Goal: Register for event/course

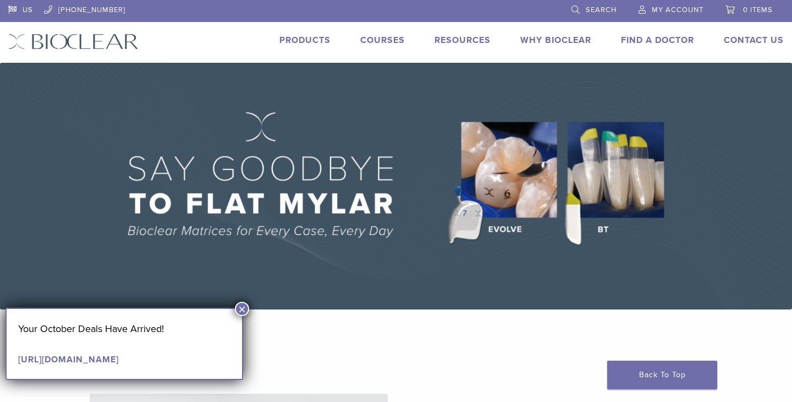
click at [247, 308] on button "×" at bounding box center [242, 309] width 14 height 14
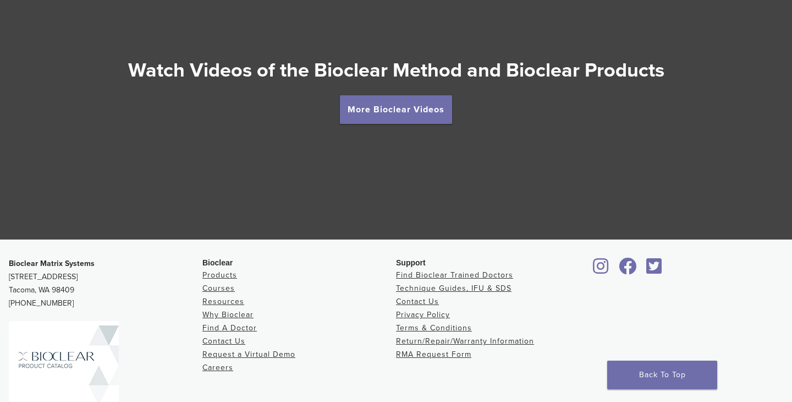
scroll to position [1996, 0]
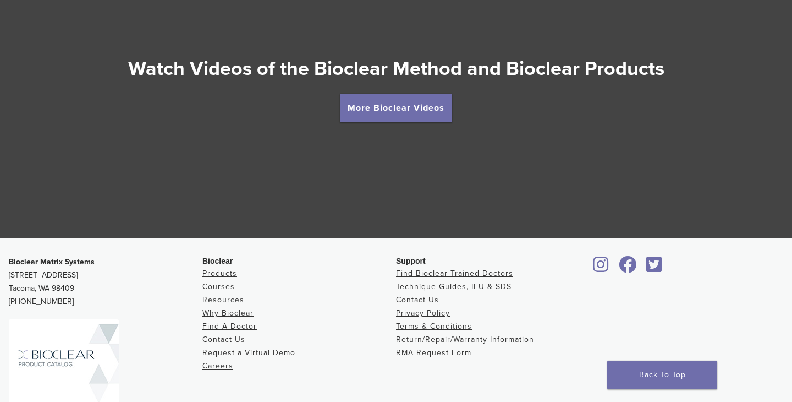
click at [226, 286] on link "Courses" at bounding box center [218, 286] width 32 height 9
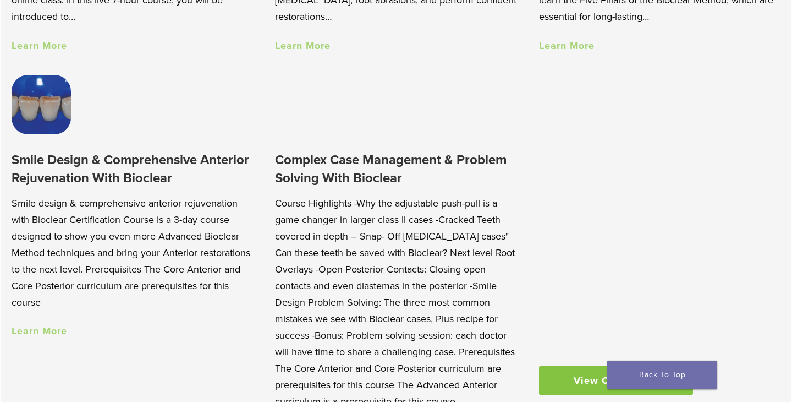
scroll to position [966, 0]
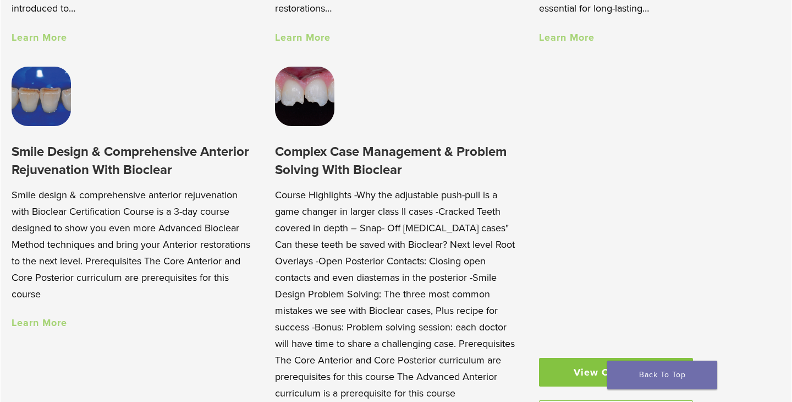
click at [48, 321] on link "Learn More" at bounding box center [40, 322] width 56 height 12
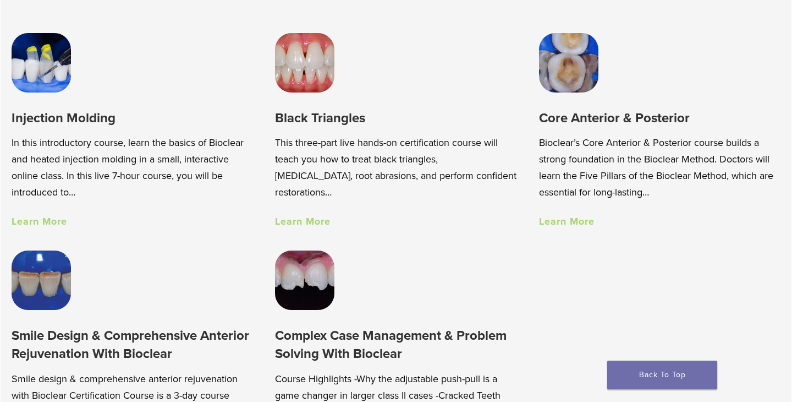
scroll to position [760, 0]
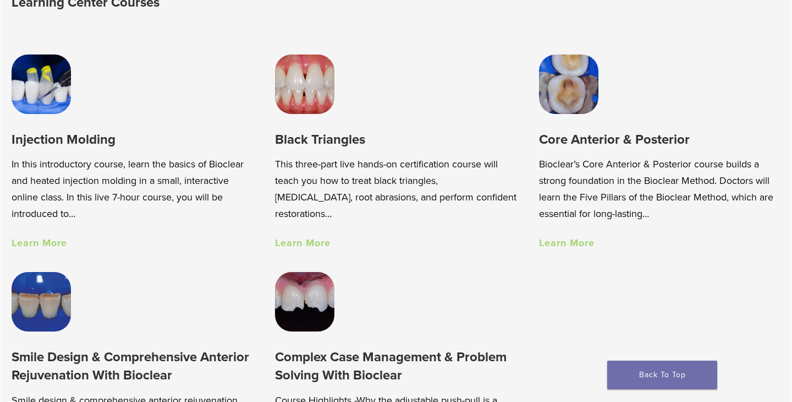
click at [301, 242] on link "Learn More" at bounding box center [303, 243] width 56 height 12
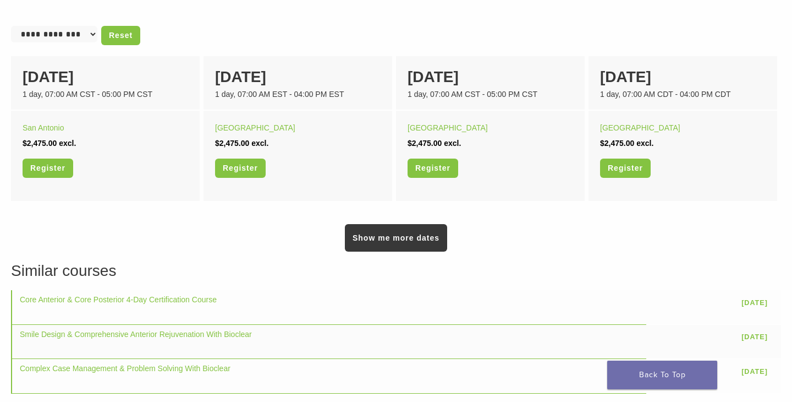
scroll to position [728, 0]
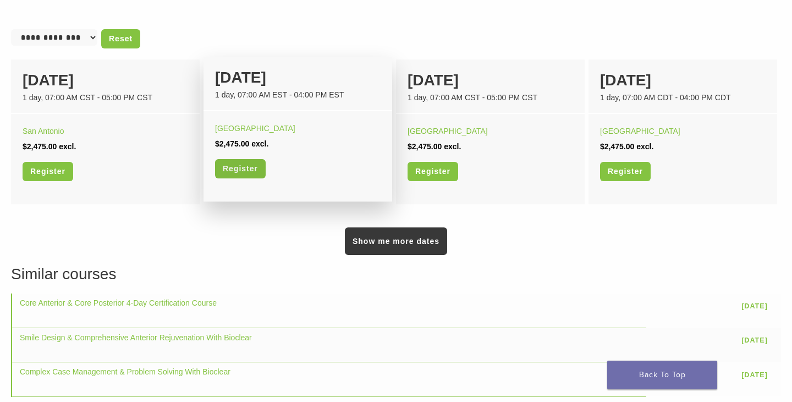
click at [235, 162] on link "Register" at bounding box center [240, 168] width 51 height 19
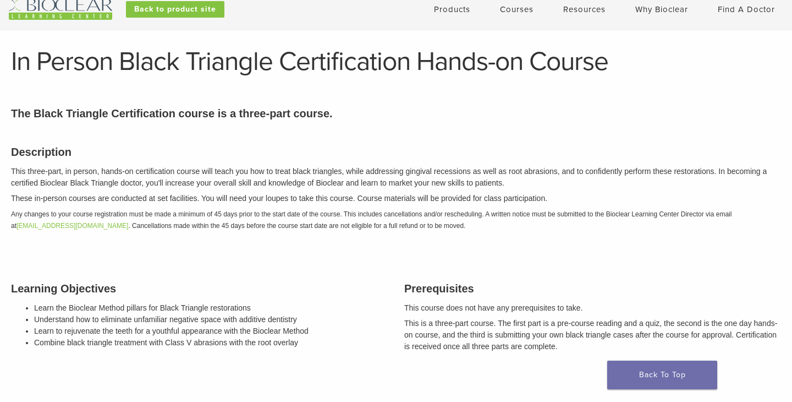
scroll to position [32, 0]
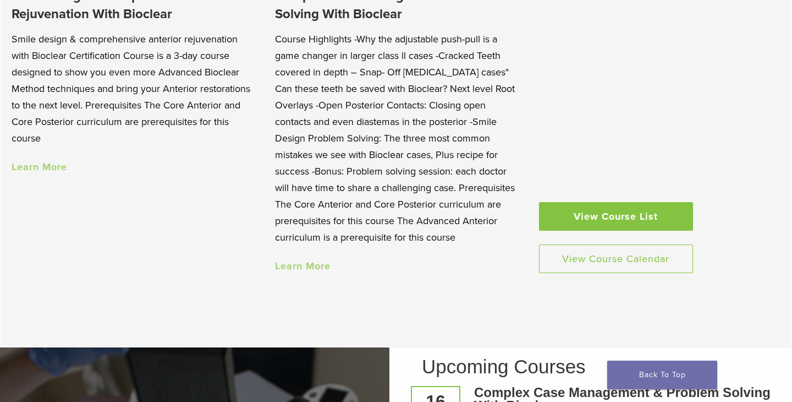
scroll to position [1113, 0]
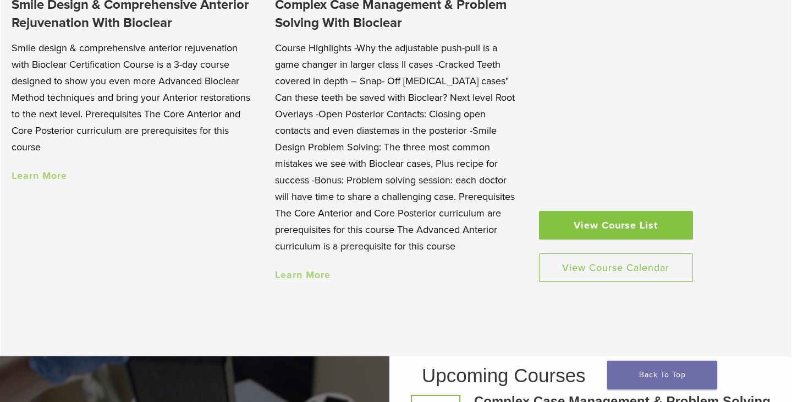
click at [313, 269] on link "Learn More" at bounding box center [303, 275] width 56 height 12
